Goal: Information Seeking & Learning: Learn about a topic

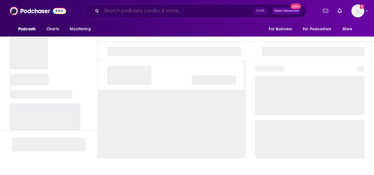
click at [113, 11] on input "Search podcasts, credits, & more..." at bounding box center [177, 10] width 152 height 9
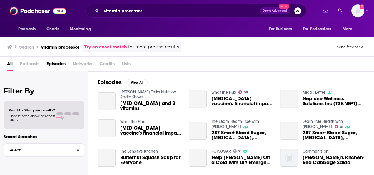
click at [33, 64] on span "Podcasts" at bounding box center [30, 65] width 20 height 12
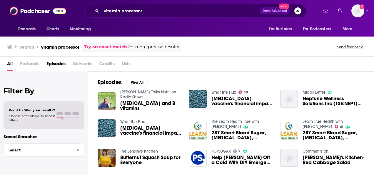
click at [32, 64] on span "Podcasts" at bounding box center [30, 65] width 20 height 12
drag, startPoint x: 125, startPoint y: 12, endPoint x: 75, endPoint y: 11, distance: 50.5
click at [75, 11] on div "vitamin processor Open Advanced New" at bounding box center [196, 11] width 244 height 14
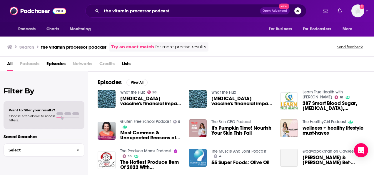
scroll to position [68, 0]
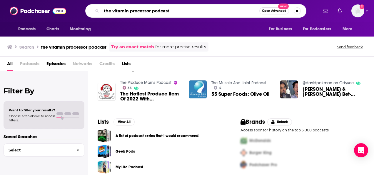
drag, startPoint x: 152, startPoint y: 12, endPoint x: 133, endPoint y: 12, distance: 18.5
click at [133, 12] on input "the vitamin processor podcast" at bounding box center [180, 10] width 158 height 9
type input "the vitamin professor"
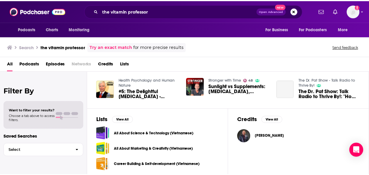
scroll to position [151, 0]
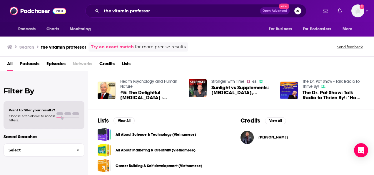
click at [33, 66] on span "Podcasts" at bounding box center [30, 65] width 20 height 12
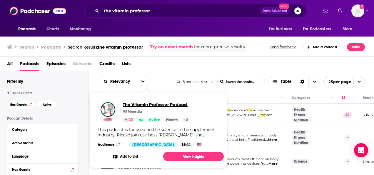
click at [146, 105] on span "The Vitamin Professor Podcast" at bounding box center [156, 104] width 67 height 6
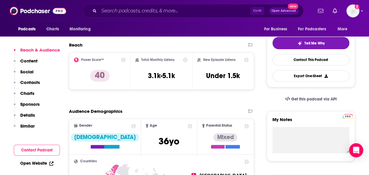
scroll to position [128, 0]
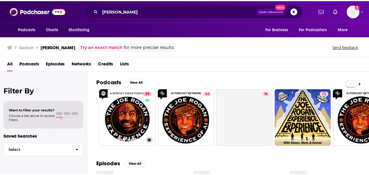
scroll to position [20, 0]
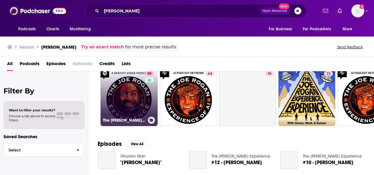
click at [119, 100] on link "99 The [PERSON_NAME] Experience" at bounding box center [128, 97] width 57 height 57
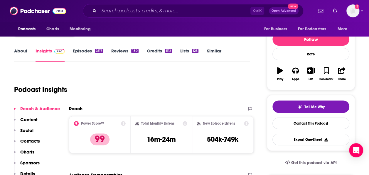
scroll to position [102, 0]
